Goal: Task Accomplishment & Management: Manage account settings

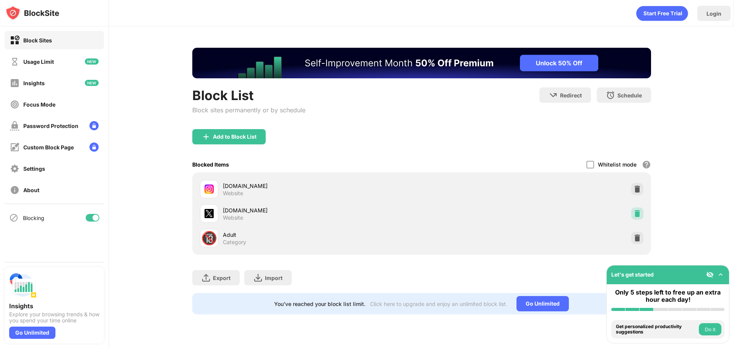
click at [638, 214] on img at bounding box center [637, 214] width 8 height 8
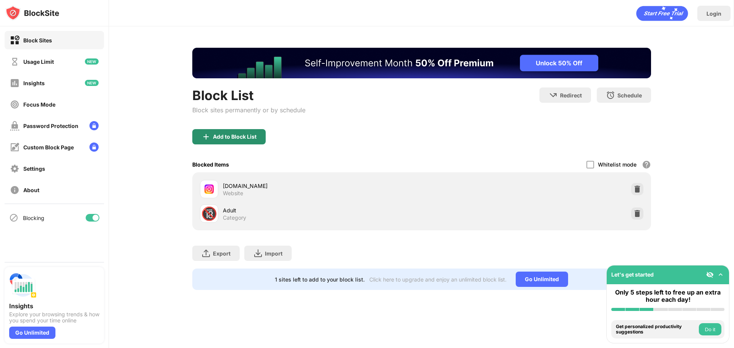
click at [230, 136] on div "Add to Block List" at bounding box center [235, 137] width 44 height 6
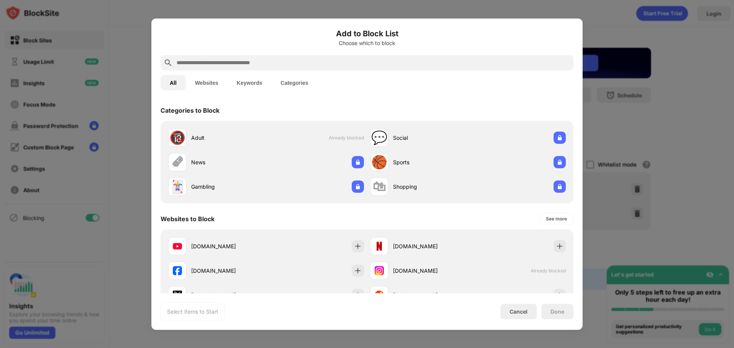
click at [241, 66] on input "text" at bounding box center [373, 62] width 394 height 9
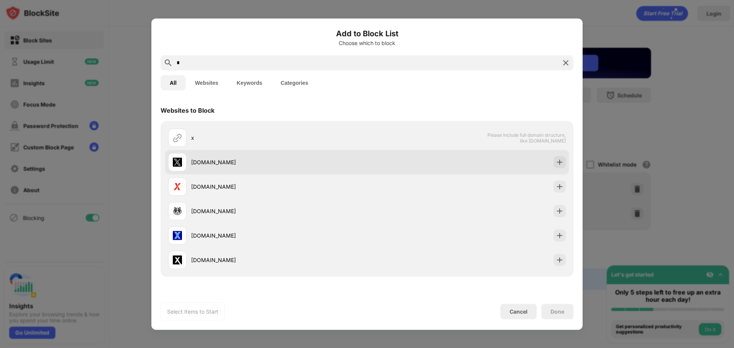
type input "*"
click at [255, 158] on div "[DOMAIN_NAME]" at bounding box center [279, 162] width 176 height 8
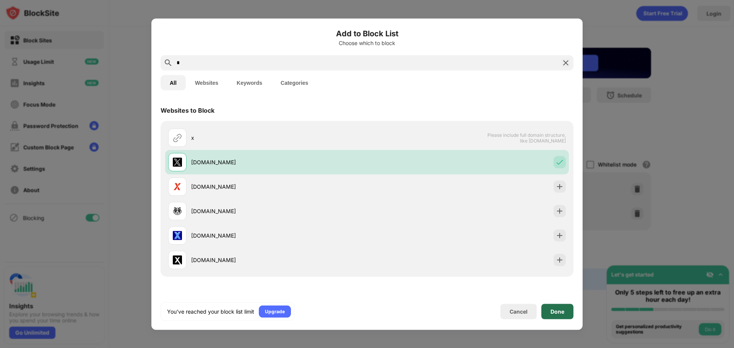
click at [560, 316] on div "Done" at bounding box center [557, 311] width 32 height 15
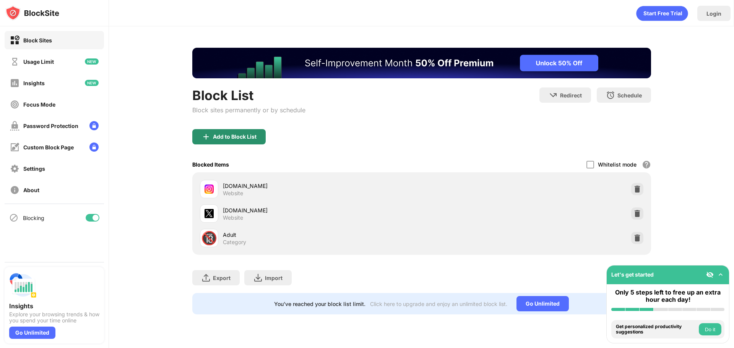
click at [246, 138] on div "Add to Block List" at bounding box center [235, 137] width 44 height 6
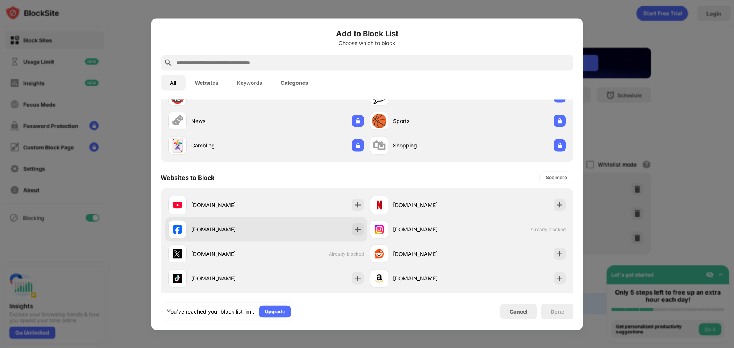
scroll to position [76, 0]
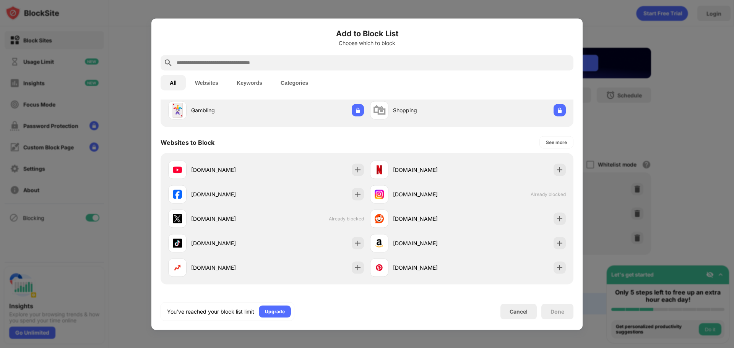
click at [563, 218] on div "[DOMAIN_NAME] [DOMAIN_NAME] [DOMAIN_NAME] [DOMAIN_NAME] Already blocked [DOMAIN…" at bounding box center [367, 218] width 413 height 131
click at [556, 219] on img at bounding box center [560, 219] width 8 height 8
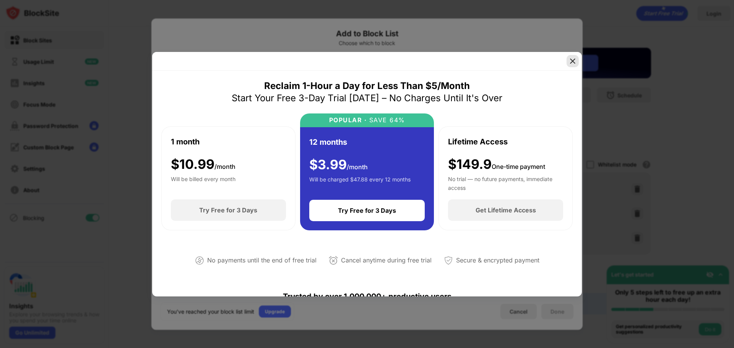
click at [575, 63] on img at bounding box center [573, 61] width 8 height 8
